Goal: Entertainment & Leisure: Consume media (video, audio)

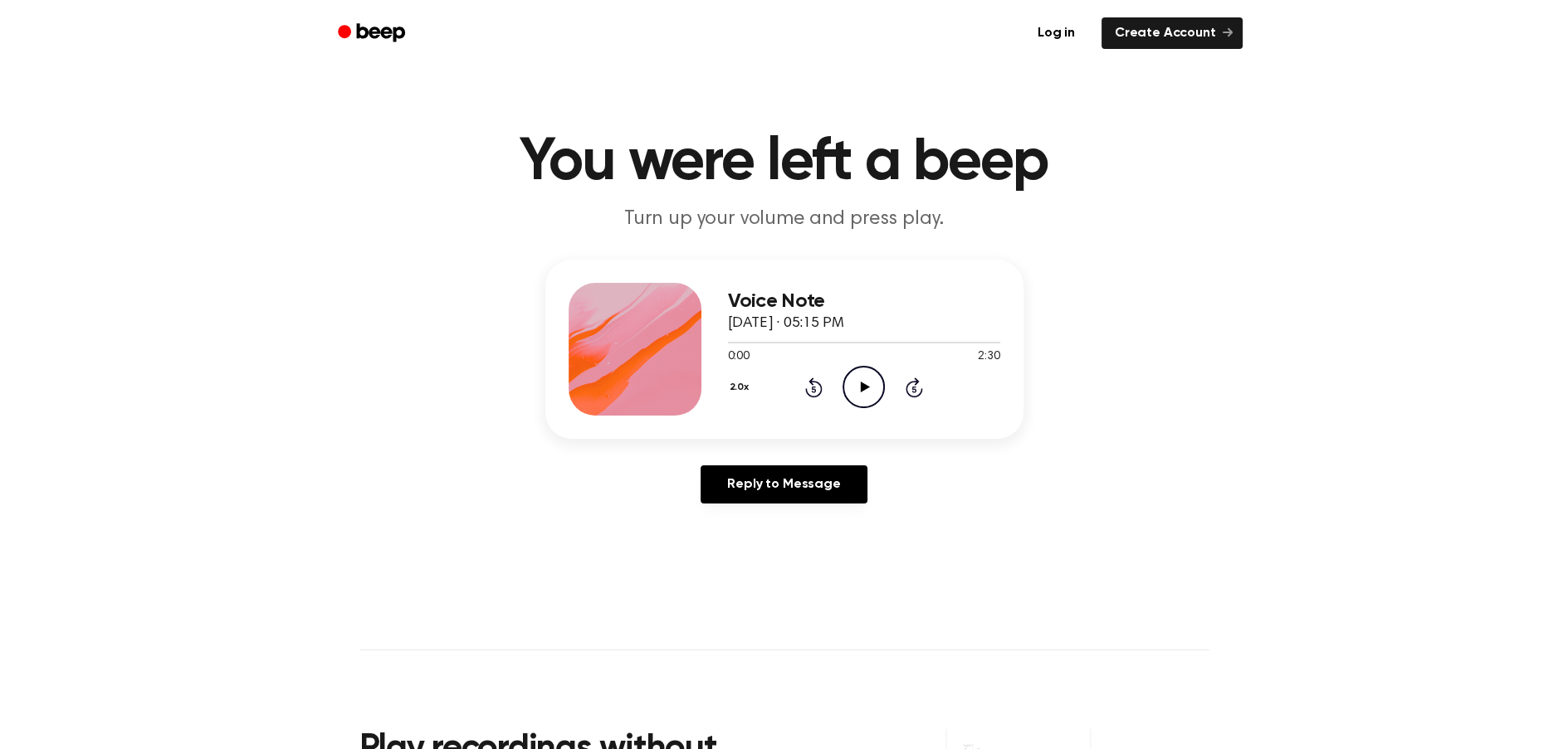
click at [878, 384] on icon "Play Audio" at bounding box center [863, 386] width 42 height 42
click at [878, 383] on icon "Pause Audio" at bounding box center [863, 386] width 42 height 42
click at [858, 390] on icon "Play Audio" at bounding box center [863, 386] width 42 height 42
click at [863, 397] on icon "Pause Audio" at bounding box center [863, 386] width 42 height 42
click at [878, 382] on icon "Play Audio" at bounding box center [863, 386] width 42 height 42
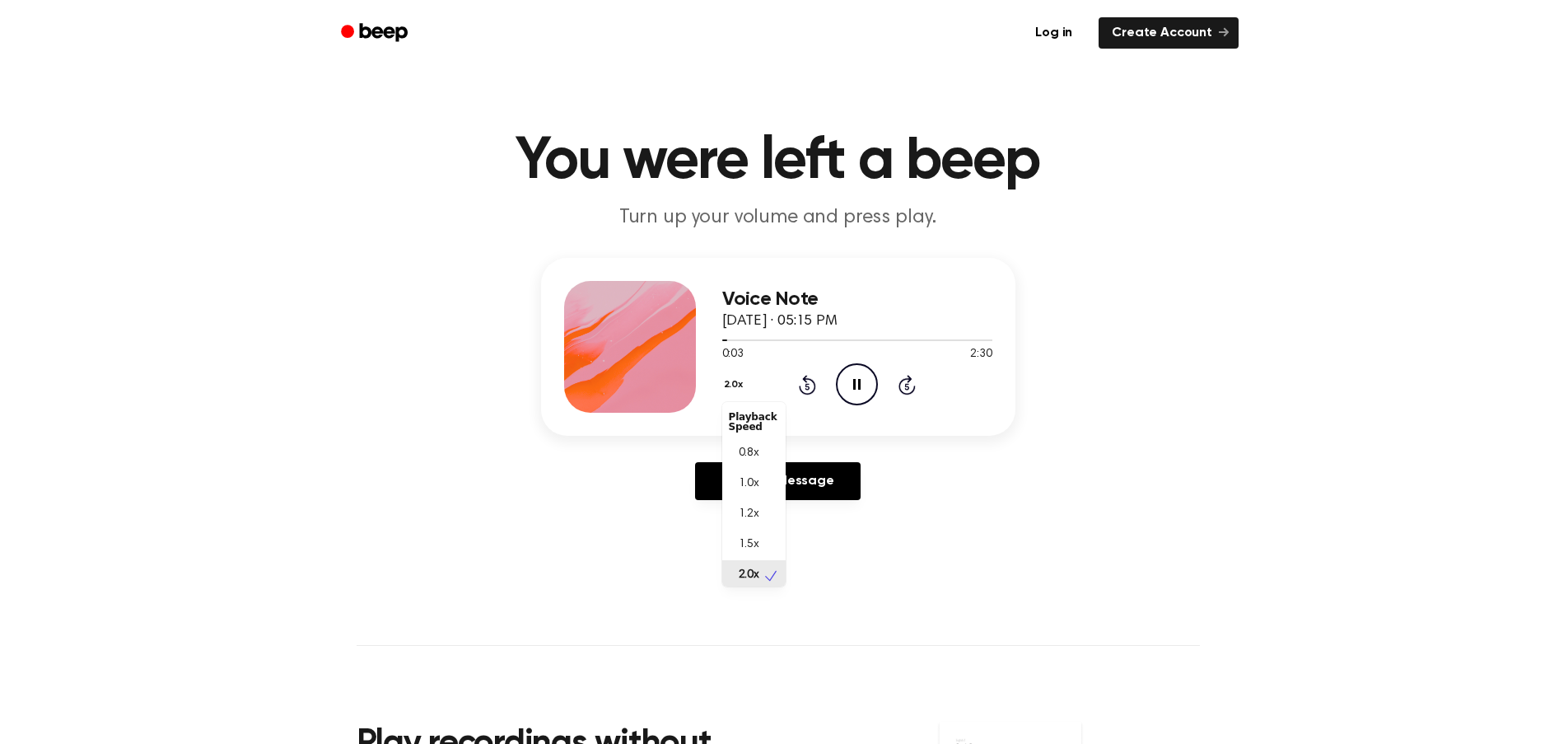
click at [727, 384] on button "2.0x" at bounding box center [735, 385] width 27 height 28
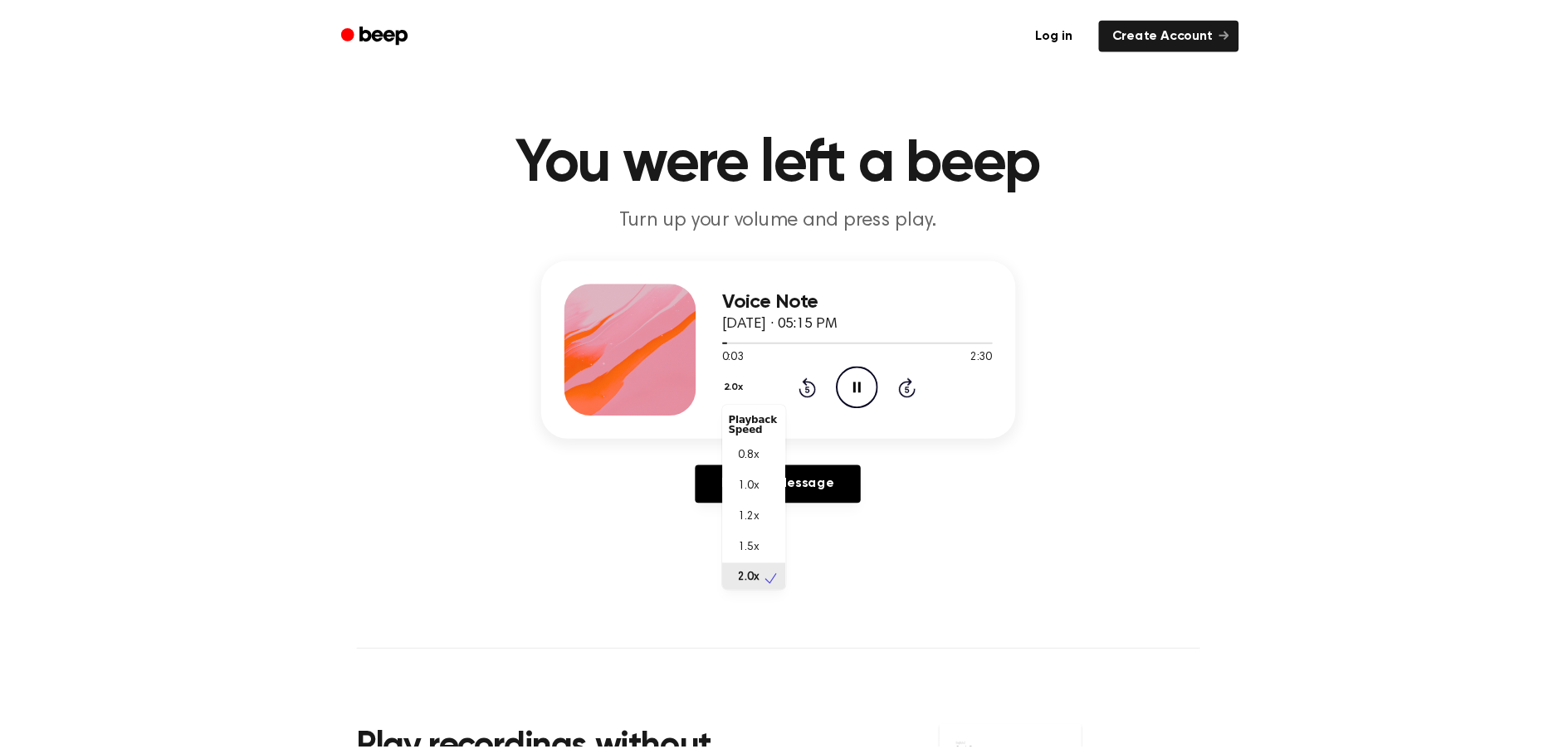
scroll to position [4, 0]
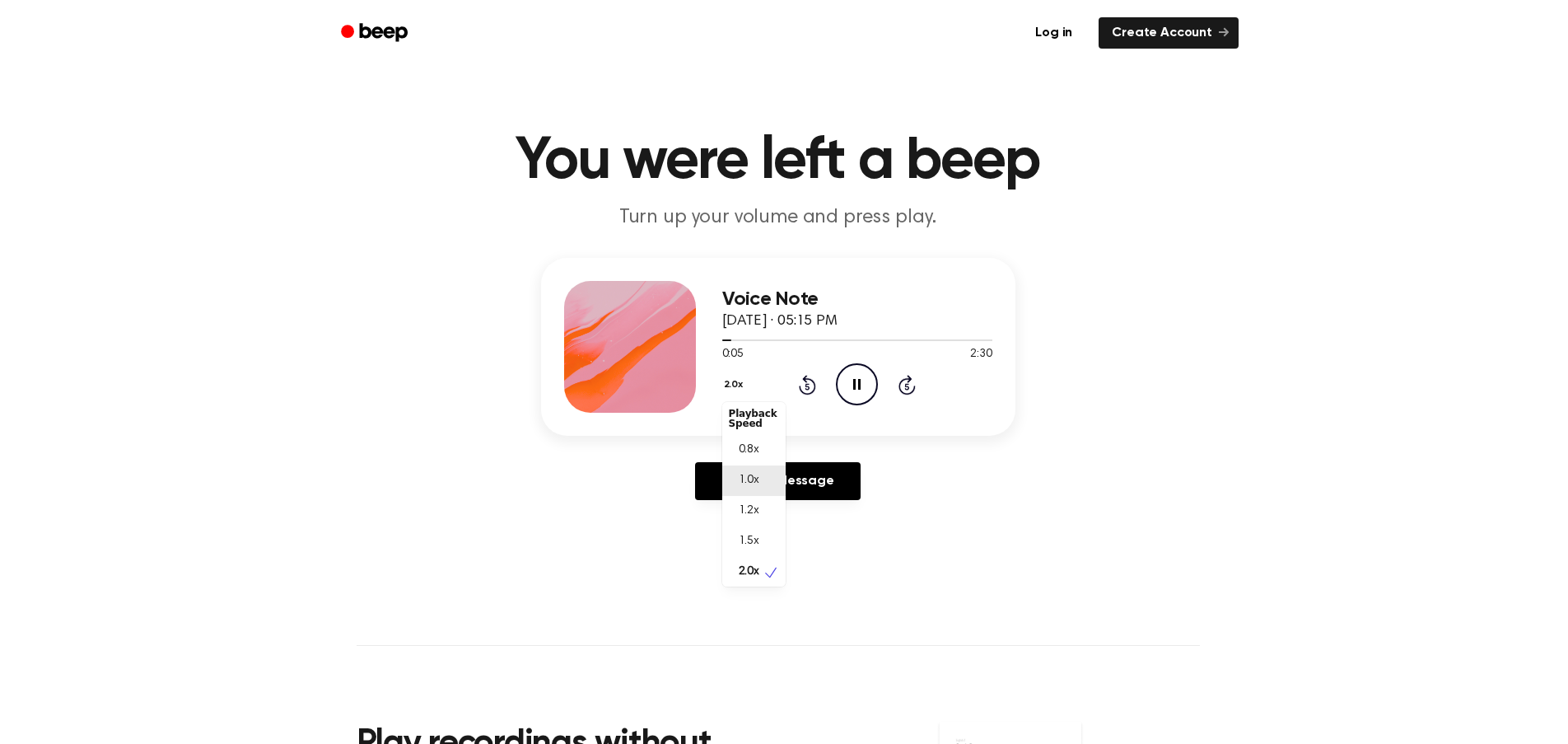
click at [746, 488] on span "1.0x" at bounding box center [749, 480] width 20 height 18
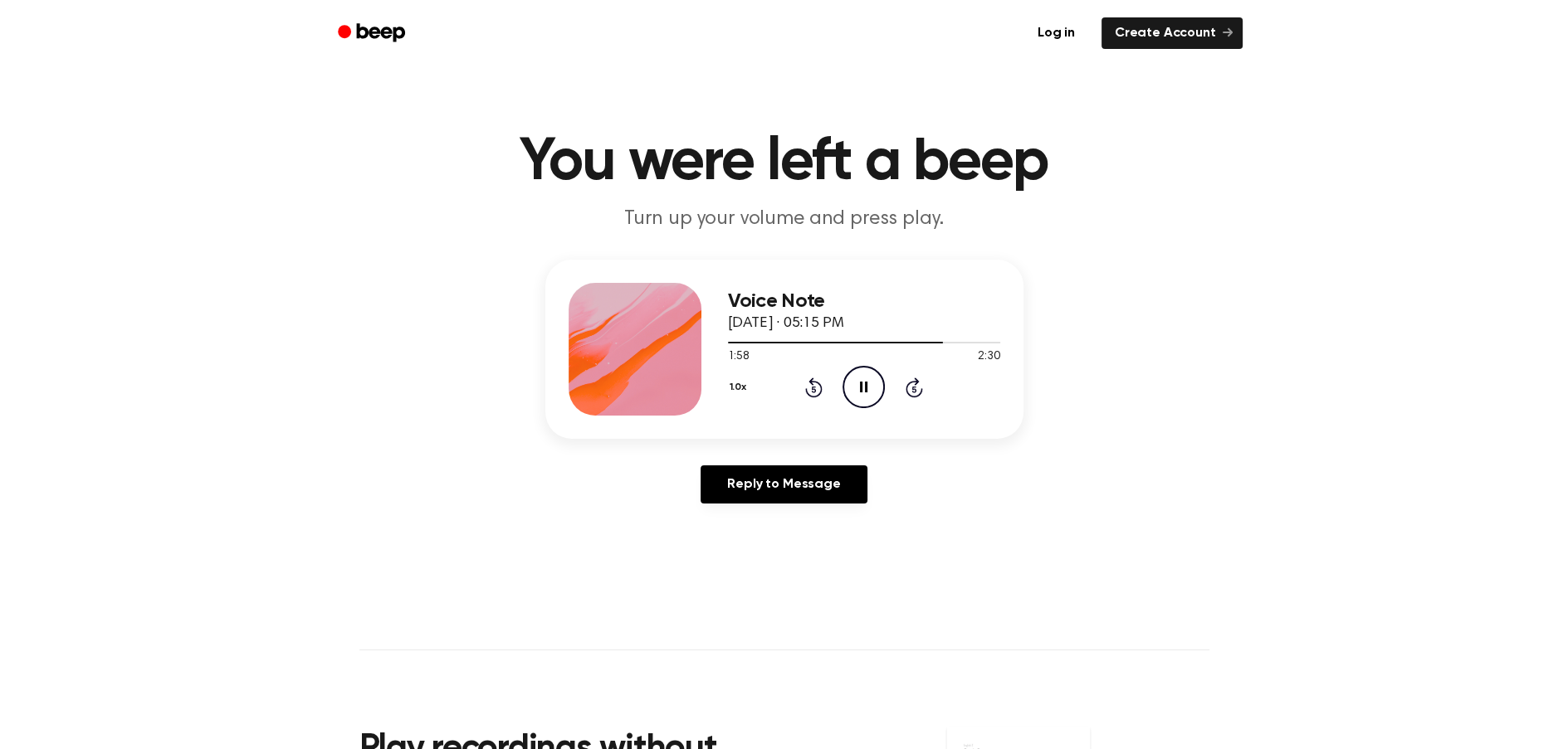
click at [863, 383] on icon "Pause Audio" at bounding box center [863, 386] width 42 height 42
